Goal: Information Seeking & Learning: Find specific fact

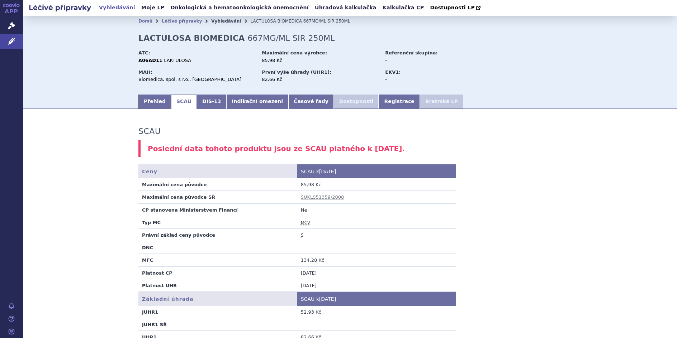
click at [214, 22] on link "Vyhledávání" at bounding box center [226, 21] width 30 height 5
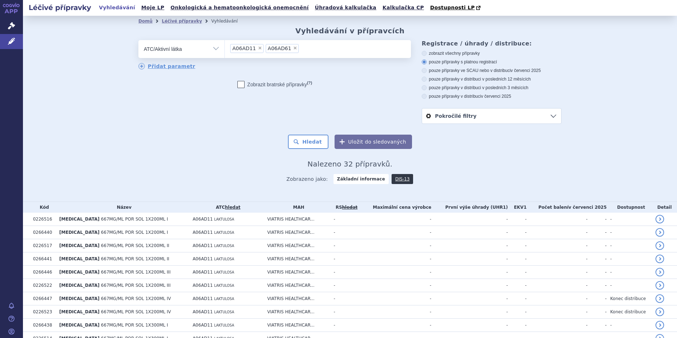
click at [289, 49] on li "× A06AD61" at bounding box center [282, 48] width 33 height 9
click at [225, 49] on select "A06AD11 A06AD61" at bounding box center [224, 49] width 0 height 18
click at [293, 50] on span "×" at bounding box center [295, 48] width 4 height 4
click at [225, 50] on select "A06AD11 A06AD61" at bounding box center [224, 49] width 0 height 18
click at [258, 49] on span "×" at bounding box center [260, 48] width 4 height 4
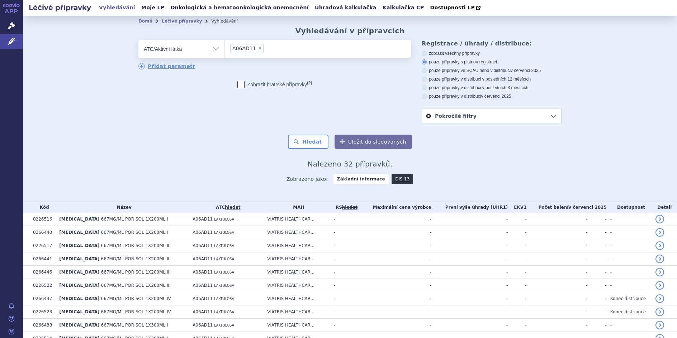
click at [225, 49] on select "A06AD11" at bounding box center [224, 49] width 0 height 18
select select
click at [215, 51] on select "Vše Přípravek/SUKL kód MAH VPOIS ATC/Aktivní látka Léková forma Síla" at bounding box center [181, 48] width 86 height 16
select select "filter-all"
click at [138, 40] on select "Vše Přípravek/SUKL kód MAH VPOIS ATC/Aktivní látka Léková forma Síla" at bounding box center [181, 48] width 86 height 16
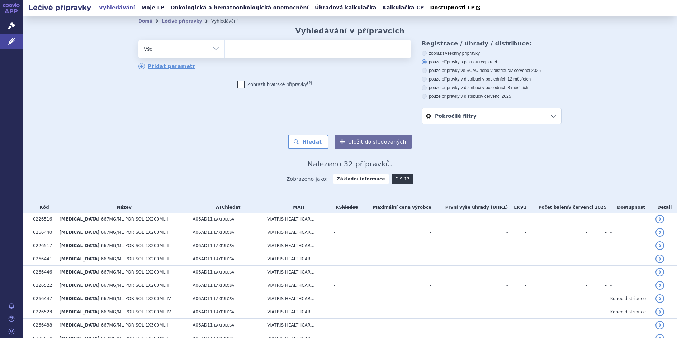
click at [231, 52] on ul at bounding box center [318, 47] width 186 height 15
click at [225, 52] on select at bounding box center [224, 49] width 0 height 18
type input "su"
type input "sub"
type input "subu"
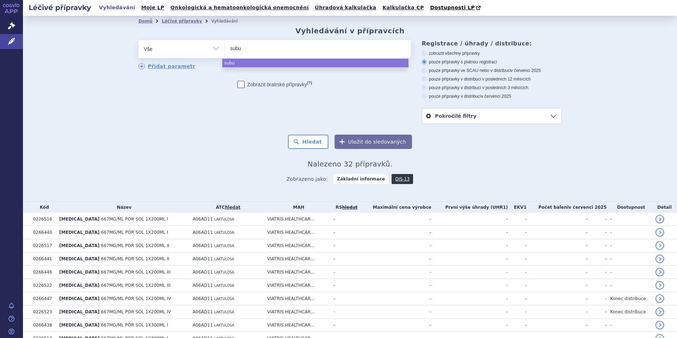
type input "subux"
type input "subuxo"
type input "subuxon"
select select "subuxon"
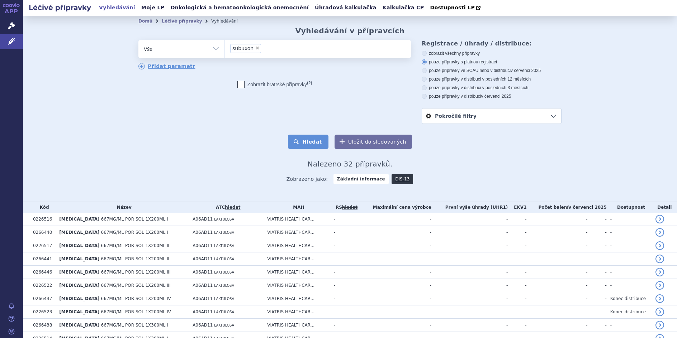
click at [301, 142] on button "Hledat" at bounding box center [308, 142] width 40 height 14
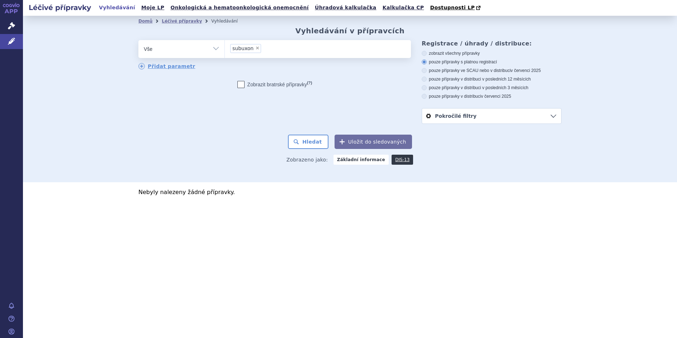
click at [256, 48] on span "×" at bounding box center [257, 48] width 4 height 4
click at [225, 48] on select "subuxon" at bounding box center [224, 49] width 0 height 18
select select
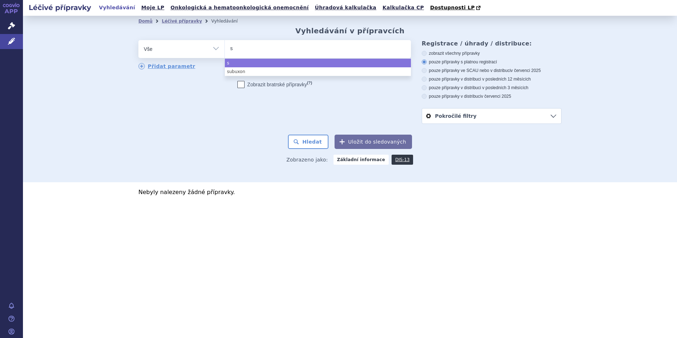
type input "su"
type input "sub"
type input "subu"
type input "subut"
type input "subute"
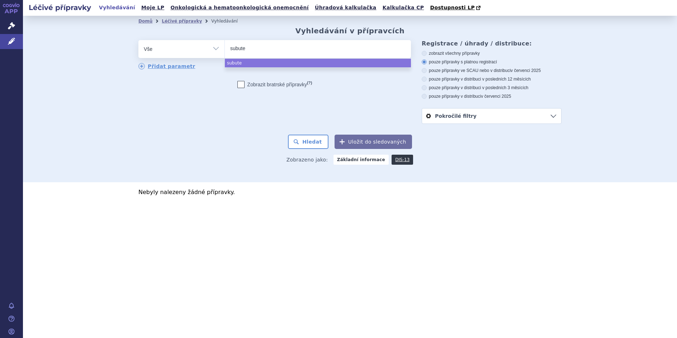
click at [239, 47] on input "subute" at bounding box center [243, 48] width 27 height 9
select select "subute"
click at [252, 47] on span "×" at bounding box center [253, 48] width 4 height 4
click at [225, 47] on select "subuxon subute" at bounding box center [224, 49] width 0 height 18
select select
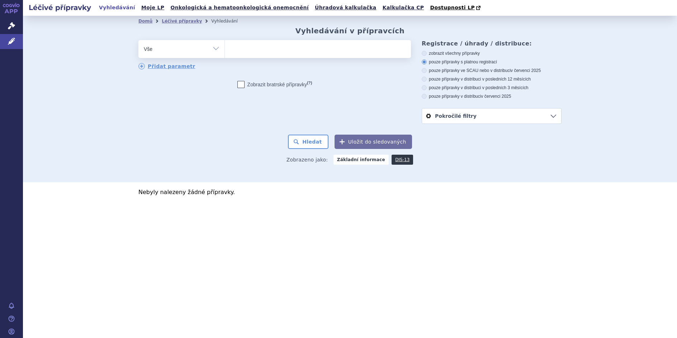
type input "s"
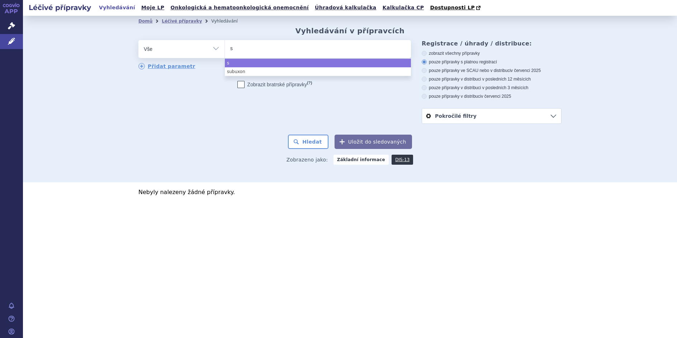
type input "su"
type input "sub"
type input "subo"
type input "suboxo"
type input "suboxon"
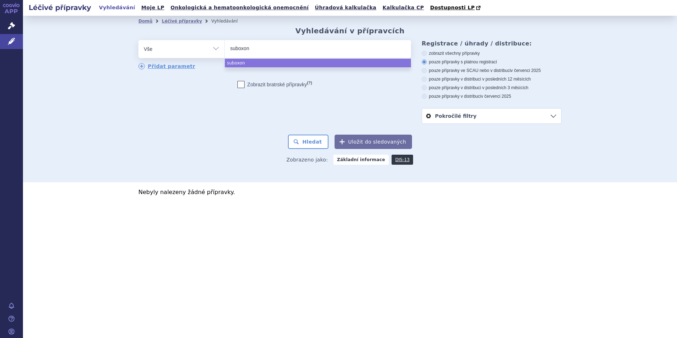
select select "suboxon"
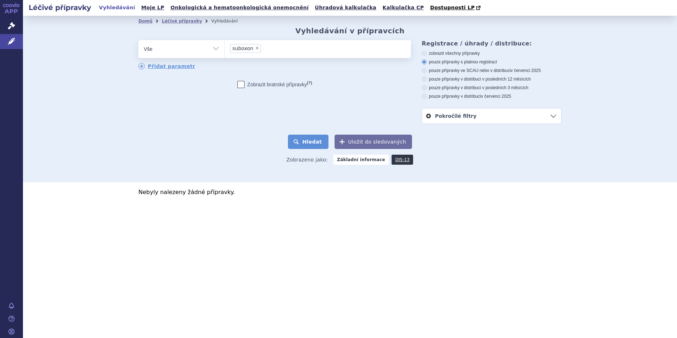
click at [313, 143] on button "Hledat" at bounding box center [308, 142] width 40 height 14
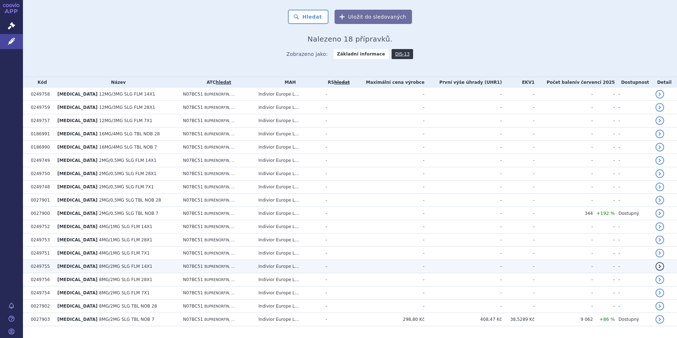
scroll to position [143, 0]
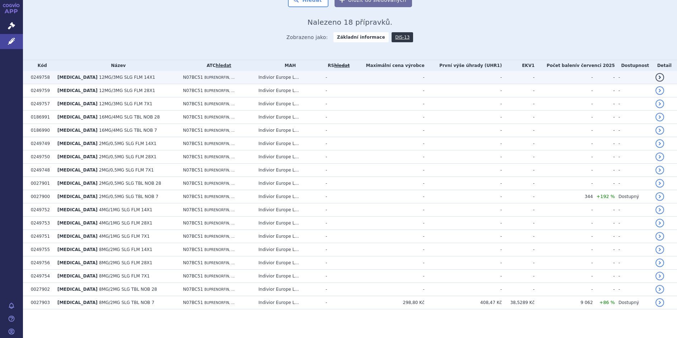
click at [204, 76] on span "BUPRENORFIN, ..." at bounding box center [219, 78] width 30 height 4
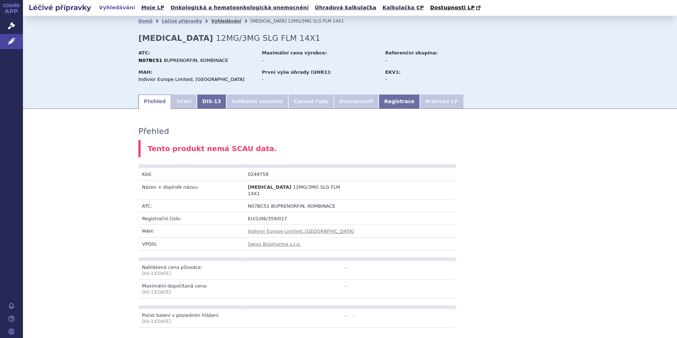
click at [211, 23] on link "Vyhledávání" at bounding box center [226, 21] width 30 height 5
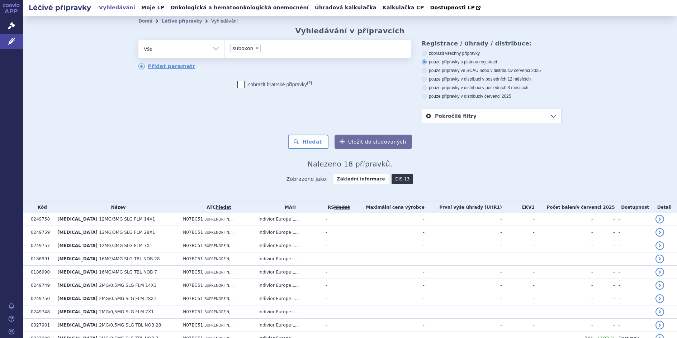
click at [214, 49] on select "Vše Přípravek/SUKL kód MAH VPOIS ATC/Aktivní látka Léková forma Síla" at bounding box center [181, 48] width 86 height 16
select select "filter-atc-group"
click at [138, 40] on select "Vše Přípravek/SUKL kód MAH VPOIS ATC/Aktivní látka Léková forma Síla" at bounding box center [181, 48] width 86 height 16
click at [245, 50] on ul at bounding box center [318, 47] width 186 height 15
click at [225, 50] on select at bounding box center [224, 49] width 0 height 18
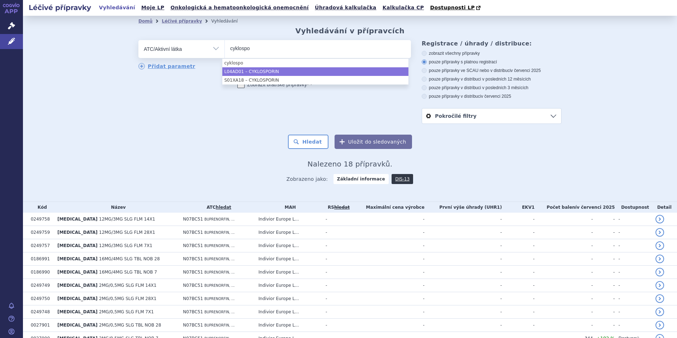
type input "cyklospo"
select select "L04AD01"
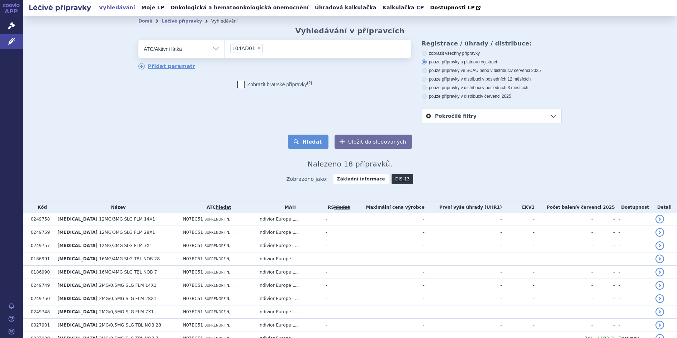
click at [308, 139] on button "Hledat" at bounding box center [308, 142] width 40 height 14
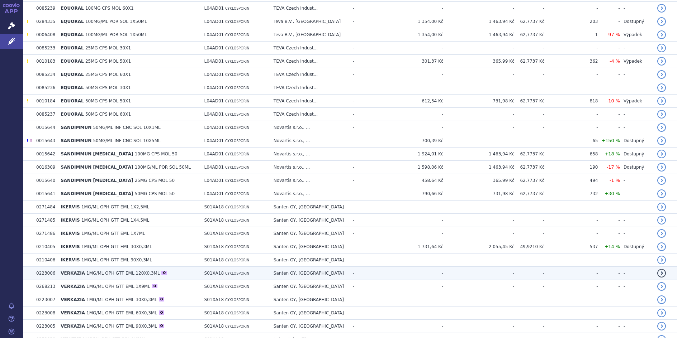
scroll to position [991, 0]
